Goal: Task Accomplishment & Management: Manage account settings

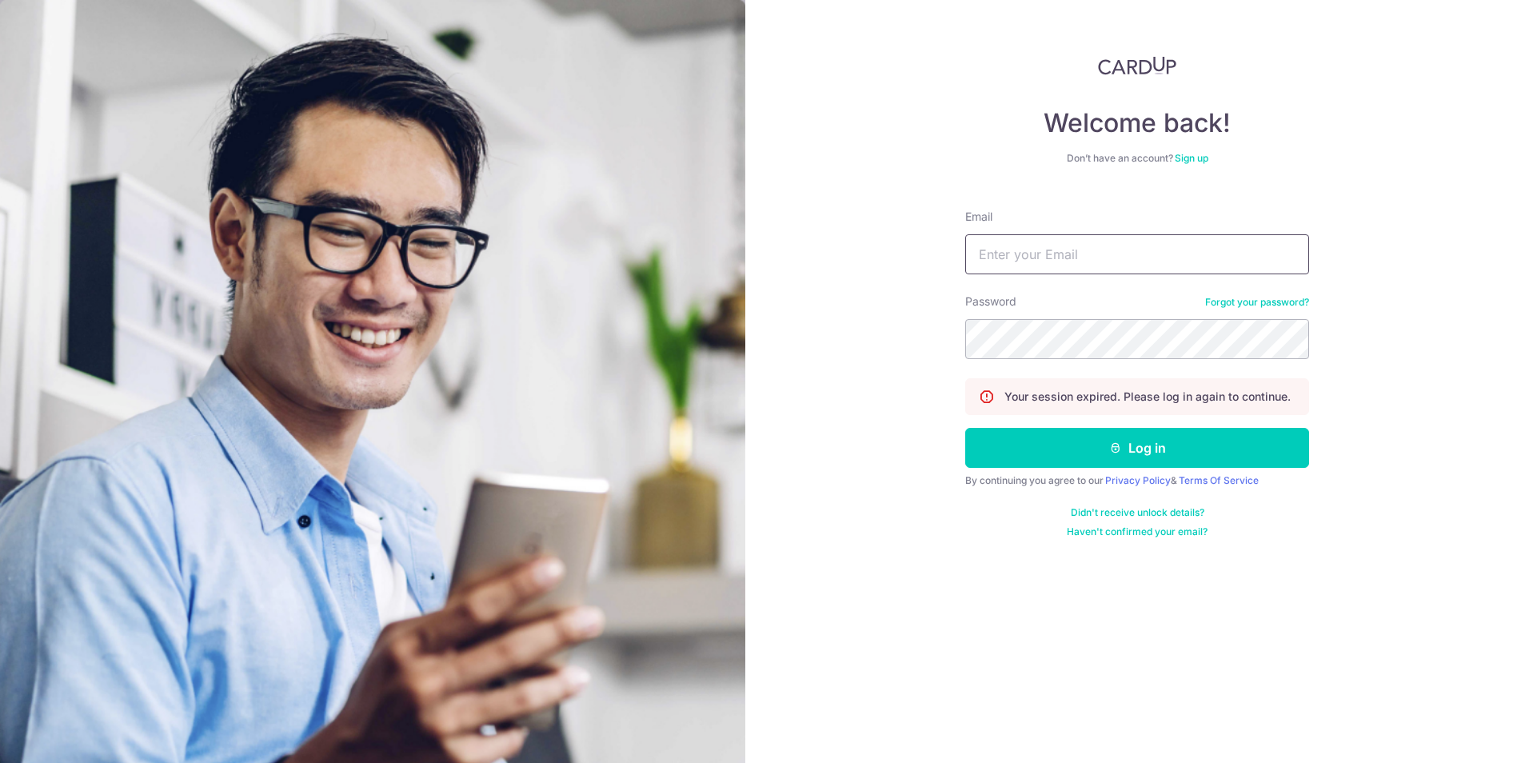
click at [1050, 254] on input "Email" at bounding box center [1137, 254] width 344 height 40
type input "[PERSON_NAME][EMAIL_ADDRESS][DOMAIN_NAME]"
click at [965, 428] on button "Log in" at bounding box center [1137, 448] width 344 height 40
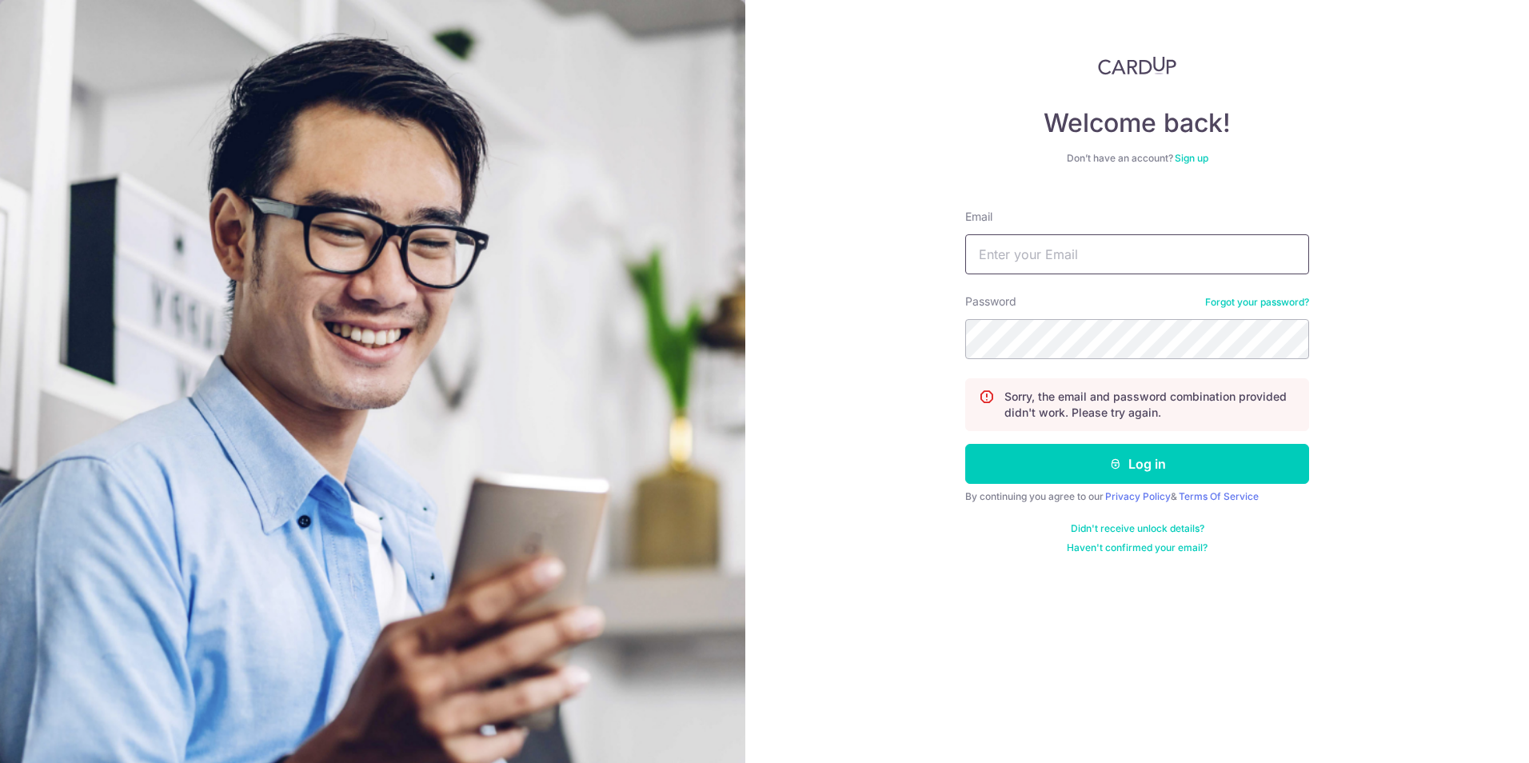
click at [1043, 248] on input "Email" at bounding box center [1137, 254] width 344 height 40
type input "[PERSON_NAME][EMAIL_ADDRESS][DOMAIN_NAME]"
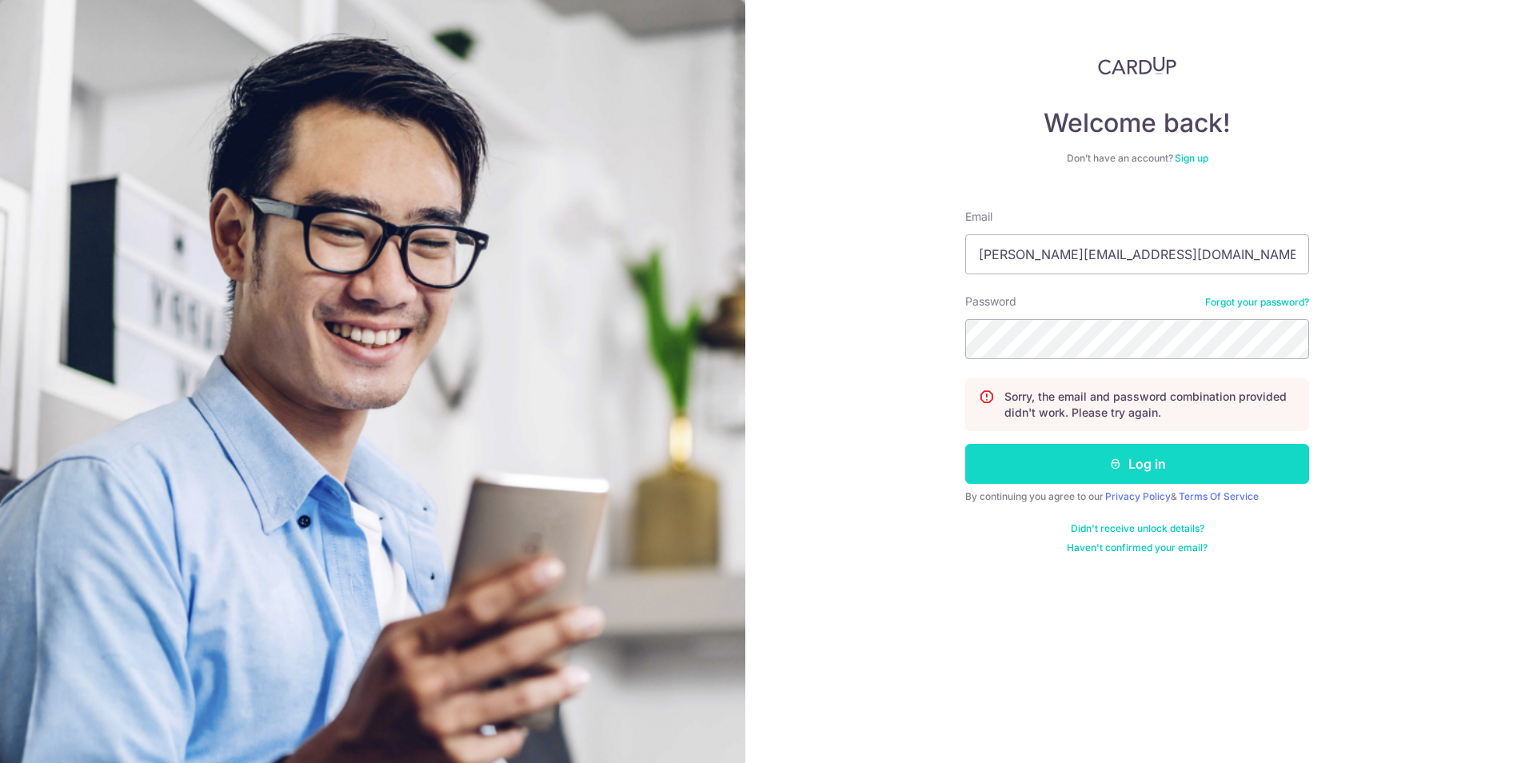
click at [1119, 478] on button "Log in" at bounding box center [1137, 464] width 344 height 40
